Goal: Entertainment & Leisure: Consume media (video, audio)

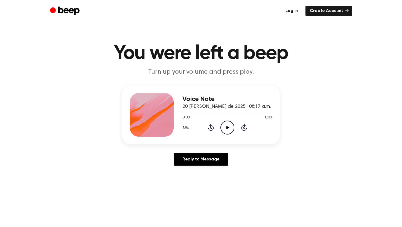
click at [224, 128] on icon "Play Audio" at bounding box center [227, 128] width 14 height 14
click at [298, 10] on link "Log in" at bounding box center [291, 11] width 21 height 10
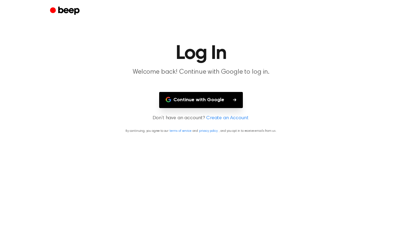
click at [214, 102] on button "Continue with Google" at bounding box center [201, 100] width 84 height 16
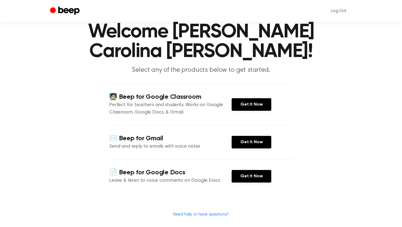
scroll to position [25, 0]
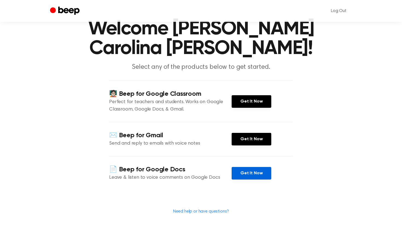
click at [246, 173] on link "Get It Now" at bounding box center [251, 173] width 40 height 13
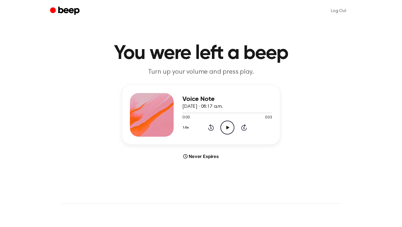
click at [226, 128] on icon at bounding box center [227, 128] width 3 height 4
click at [230, 126] on icon "Play Audio" at bounding box center [227, 128] width 14 height 14
click at [222, 128] on icon "Play Audio" at bounding box center [227, 128] width 14 height 14
click at [225, 128] on icon "Play Audio" at bounding box center [227, 128] width 14 height 14
click at [226, 129] on icon "Play Audio" at bounding box center [227, 128] width 14 height 14
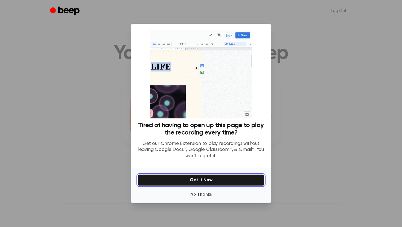
click at [201, 183] on button "Get It Now" at bounding box center [200, 180] width 127 height 11
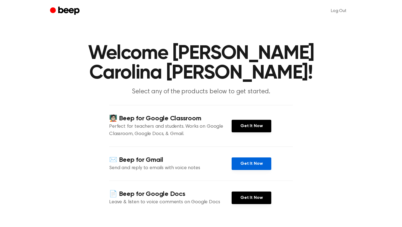
click at [246, 166] on link "Get It Now" at bounding box center [251, 164] width 40 height 13
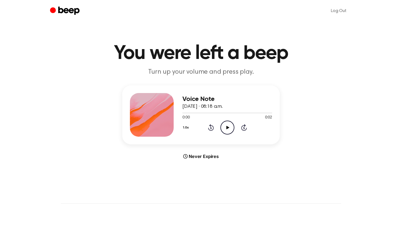
click at [222, 128] on icon "Play Audio" at bounding box center [227, 128] width 14 height 14
click at [223, 128] on icon "Play Audio" at bounding box center [227, 128] width 14 height 14
click at [227, 125] on icon "Play Audio" at bounding box center [227, 128] width 14 height 14
click at [227, 130] on icon "Play Audio" at bounding box center [227, 128] width 14 height 14
click at [232, 126] on icon "Play Audio" at bounding box center [227, 128] width 14 height 14
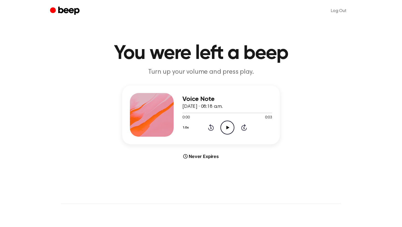
click at [228, 124] on icon "Play Audio" at bounding box center [227, 128] width 14 height 14
click at [226, 128] on icon at bounding box center [227, 128] width 3 height 4
click at [230, 124] on icon "Play Audio" at bounding box center [227, 128] width 14 height 14
